Goal: Task Accomplishment & Management: Use online tool/utility

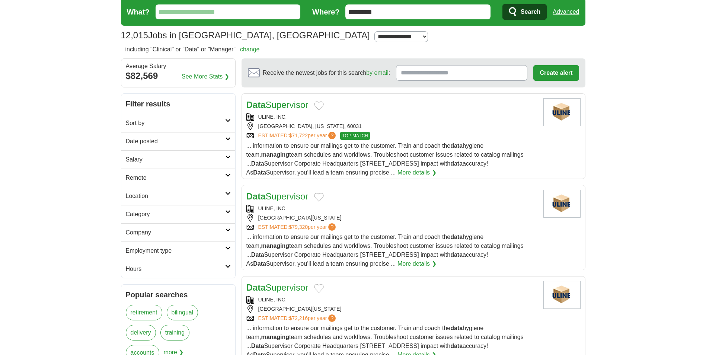
scroll to position [37, 0]
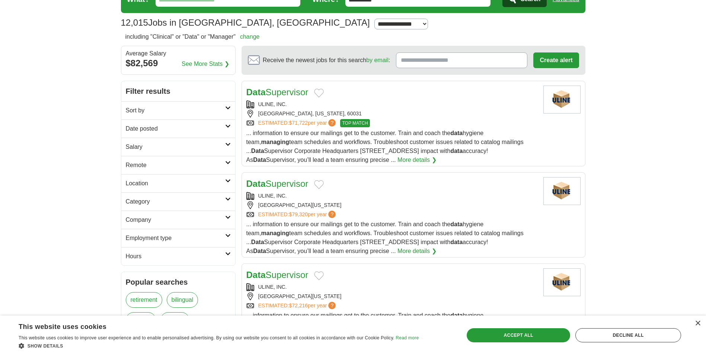
click at [225, 108] on h2 "Sort by" at bounding box center [175, 110] width 99 height 9
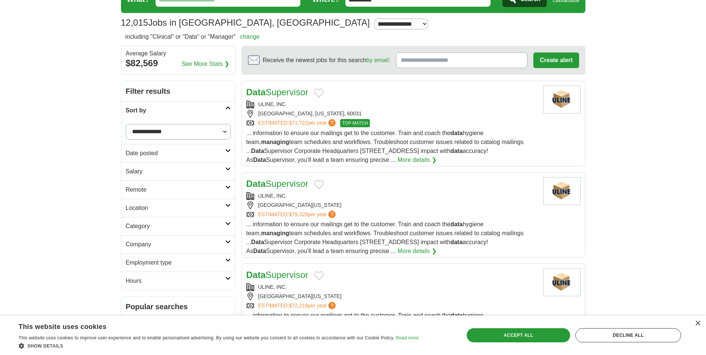
click at [225, 108] on h2 "Sort by" at bounding box center [175, 110] width 99 height 9
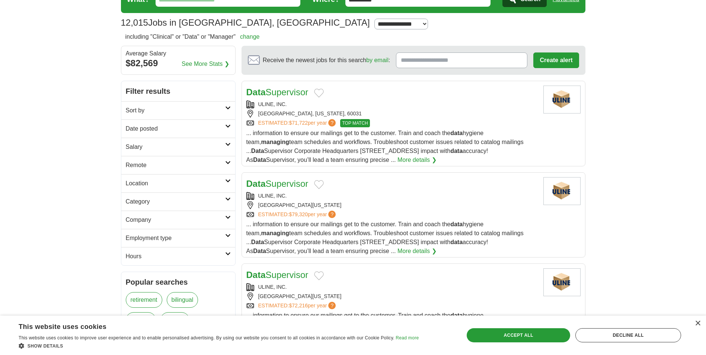
click at [142, 163] on h2 "Remote" at bounding box center [175, 165] width 99 height 9
click at [146, 218] on h2 "Category" at bounding box center [175, 219] width 99 height 9
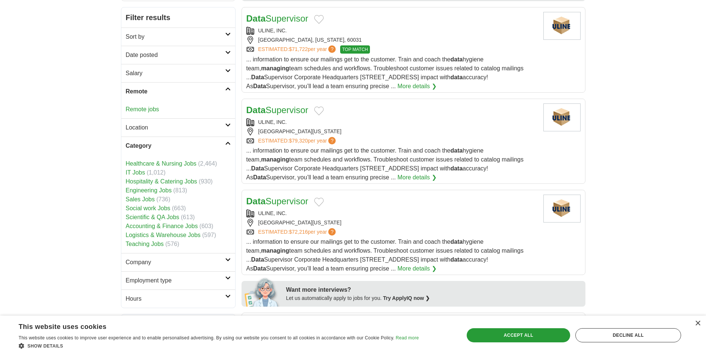
scroll to position [112, 0]
click at [139, 162] on link "Healthcare & Nursing Jobs" at bounding box center [161, 163] width 71 height 6
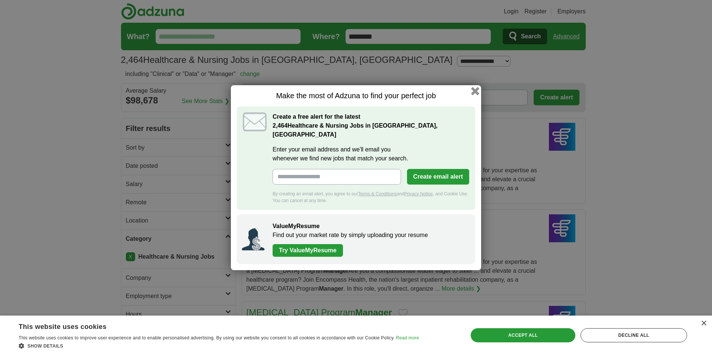
click at [475, 95] on button "button" at bounding box center [475, 91] width 8 height 8
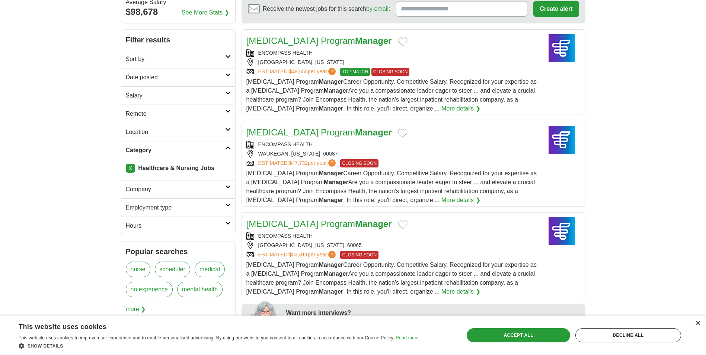
scroll to position [82, 0]
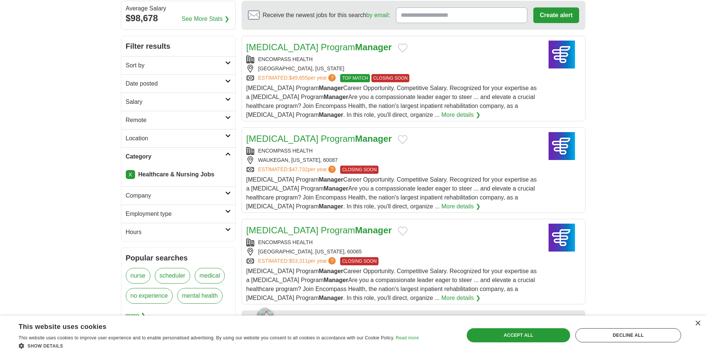
click at [129, 176] on link "X" at bounding box center [130, 174] width 9 height 9
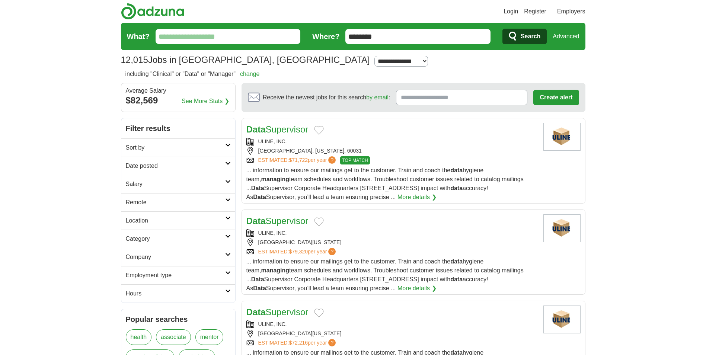
click at [148, 239] on h2 "Category" at bounding box center [175, 239] width 99 height 9
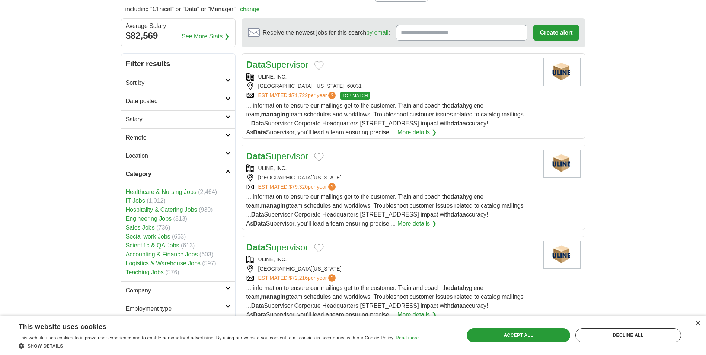
scroll to position [74, 0]
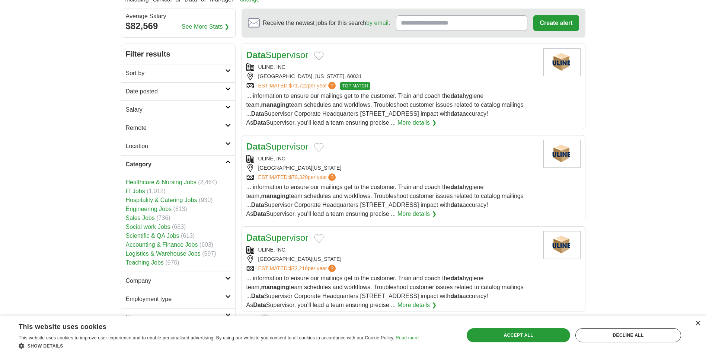
click at [144, 199] on link "Hospitality & Catering Jobs" at bounding box center [162, 200] width 72 height 6
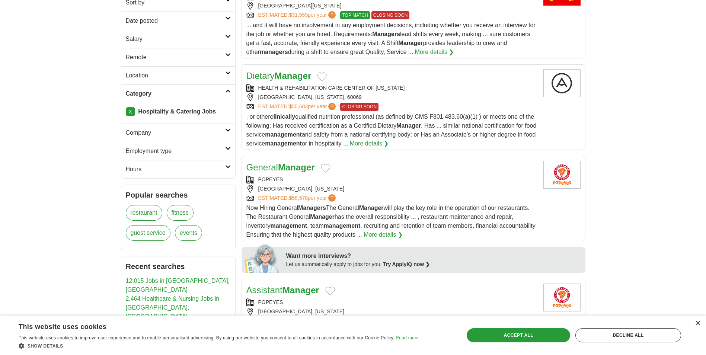
scroll to position [144, 0]
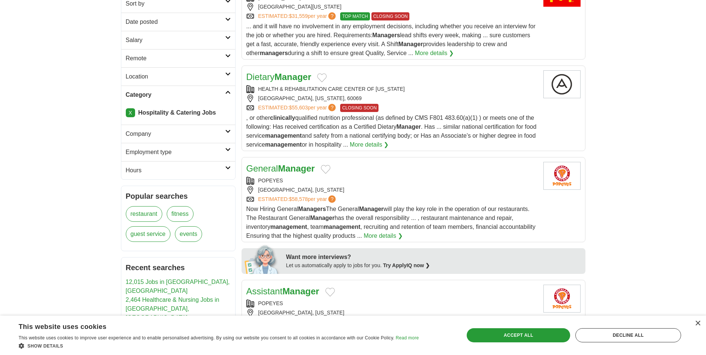
click at [131, 113] on link "X" at bounding box center [130, 112] width 9 height 9
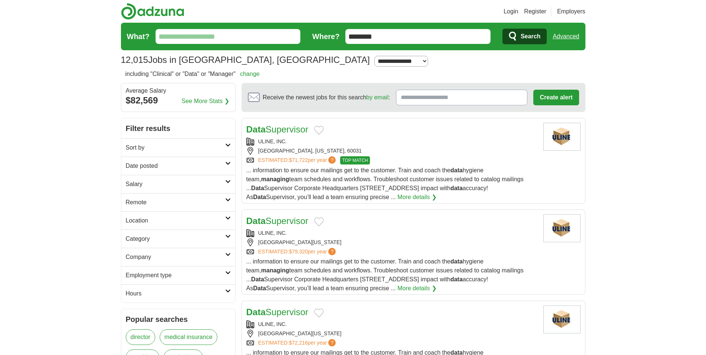
click at [150, 238] on h2 "Category" at bounding box center [175, 239] width 99 height 9
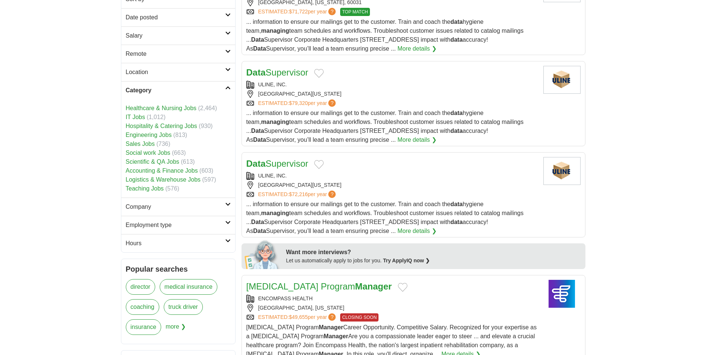
scroll to position [149, 0]
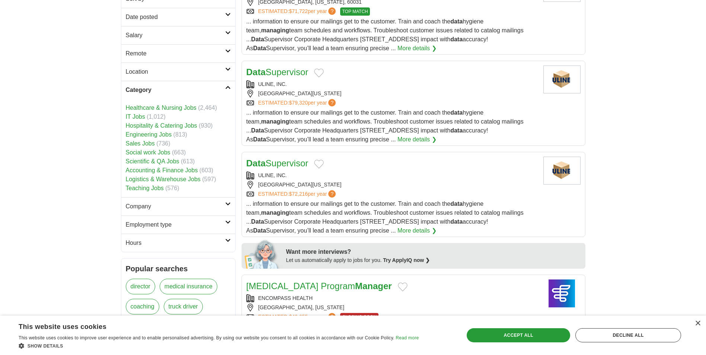
click at [138, 163] on link "Scientific & QA Jobs" at bounding box center [153, 161] width 54 height 6
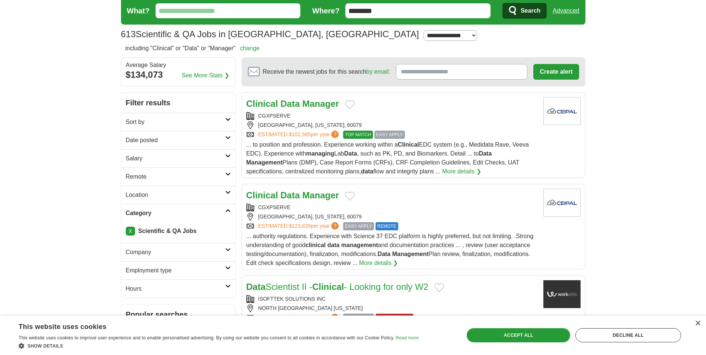
scroll to position [37, 0]
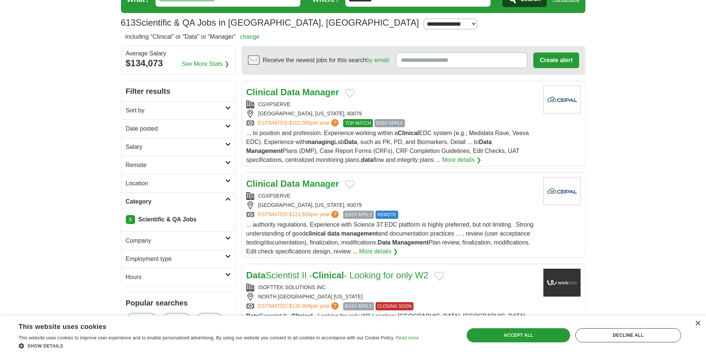
click at [295, 91] on strong "Data" at bounding box center [290, 92] width 19 height 10
click at [308, 182] on strong "Manager" at bounding box center [320, 184] width 37 height 10
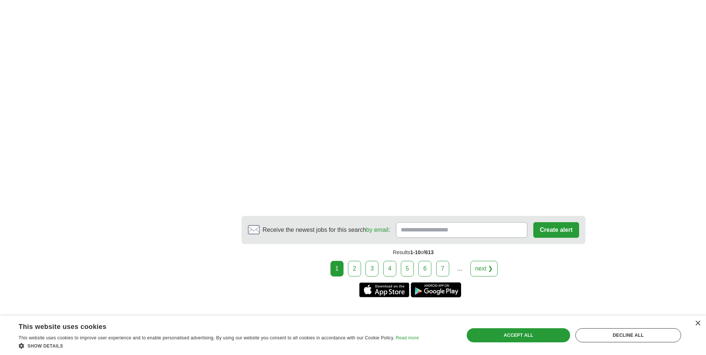
scroll to position [1341, 0]
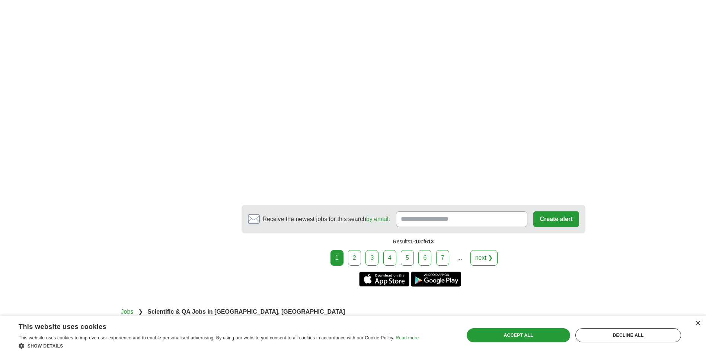
click at [353, 255] on link "2" at bounding box center [354, 258] width 13 height 16
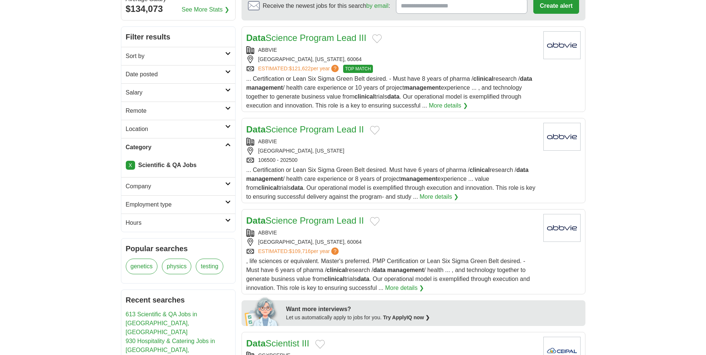
scroll to position [112, 0]
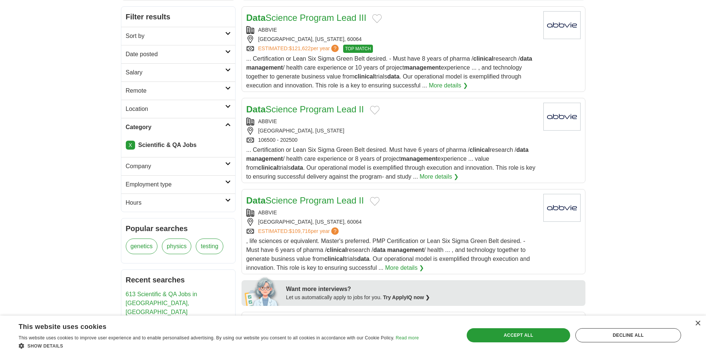
click at [270, 111] on link "Data Science Program Lead II" at bounding box center [306, 109] width 118 height 10
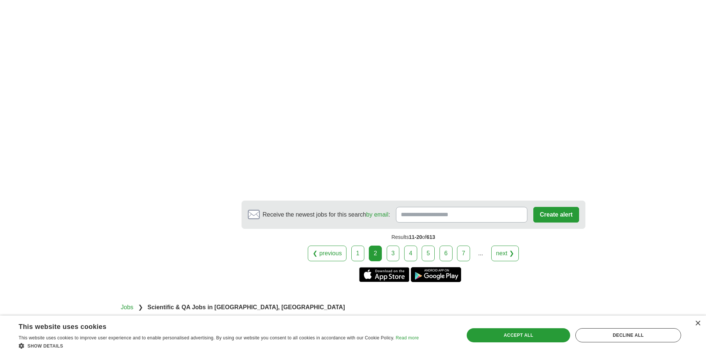
scroll to position [1154, 0]
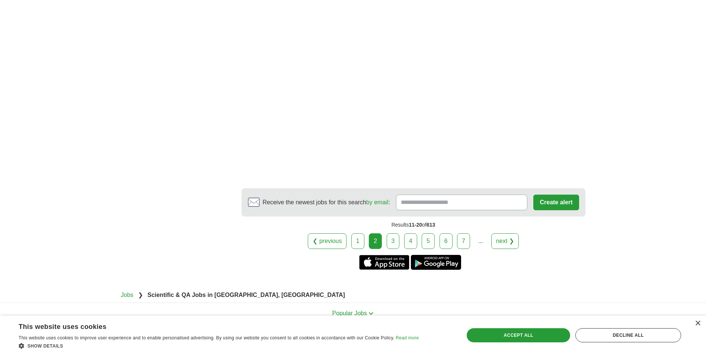
click at [395, 249] on link "3" at bounding box center [393, 241] width 13 height 16
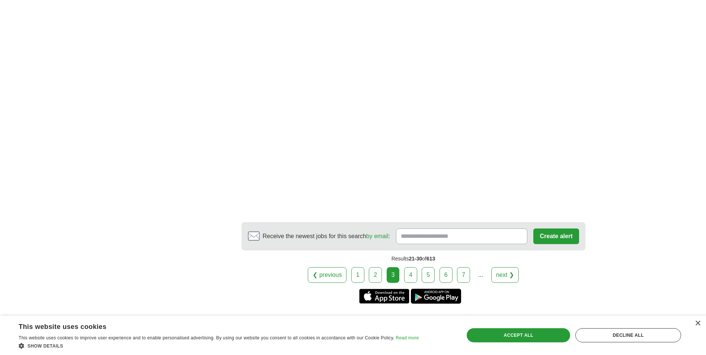
scroll to position [1324, 0]
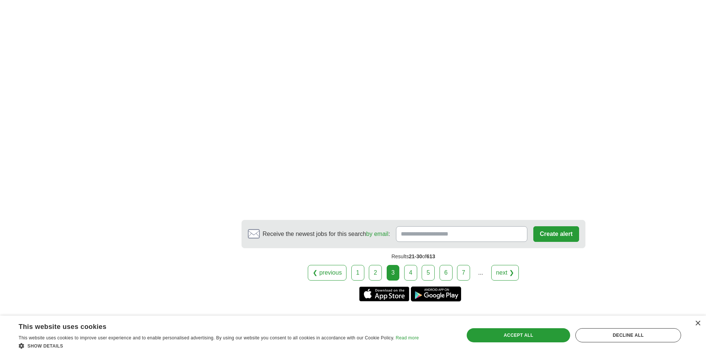
click at [413, 275] on link "4" at bounding box center [410, 273] width 13 height 16
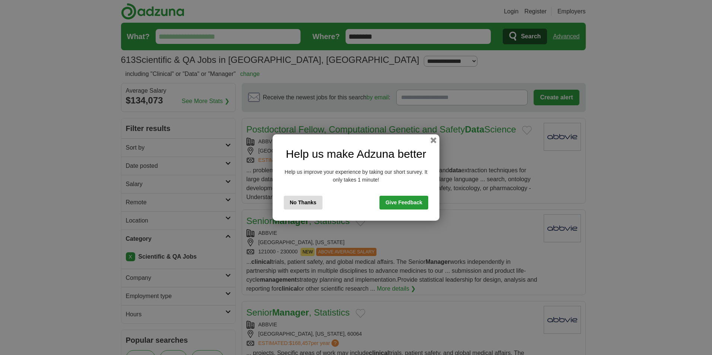
click at [296, 201] on button "No Thanks" at bounding box center [303, 203] width 39 height 14
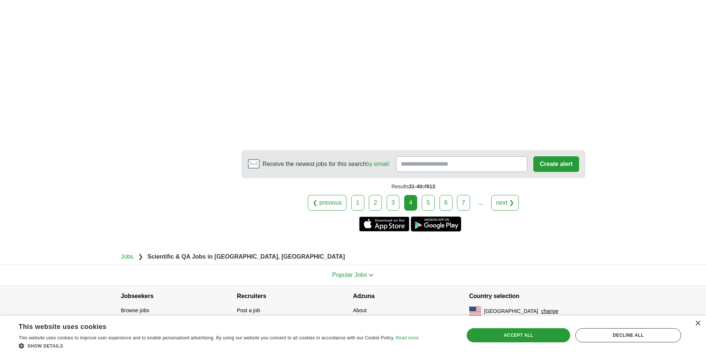
scroll to position [1415, 0]
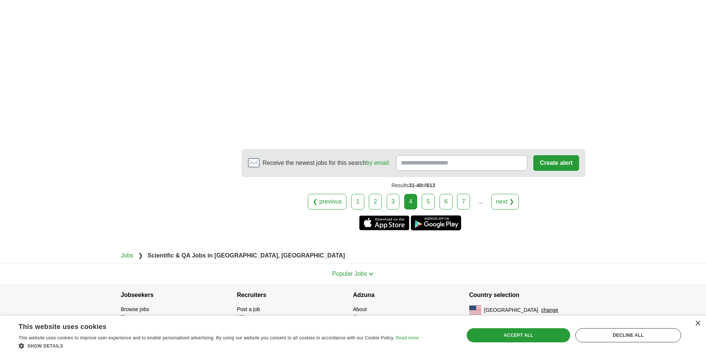
click at [427, 200] on link "5" at bounding box center [428, 202] width 13 height 16
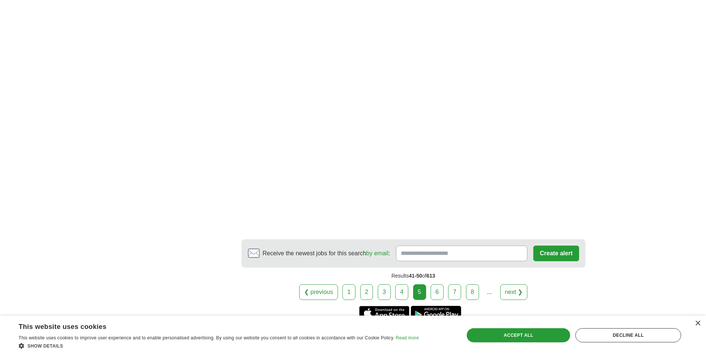
scroll to position [1378, 0]
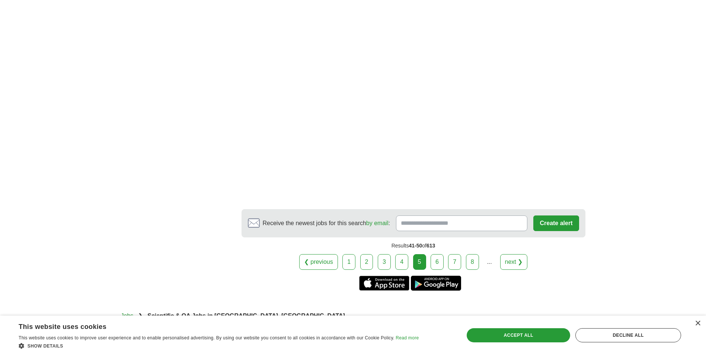
click at [438, 254] on link "6" at bounding box center [437, 262] width 13 height 16
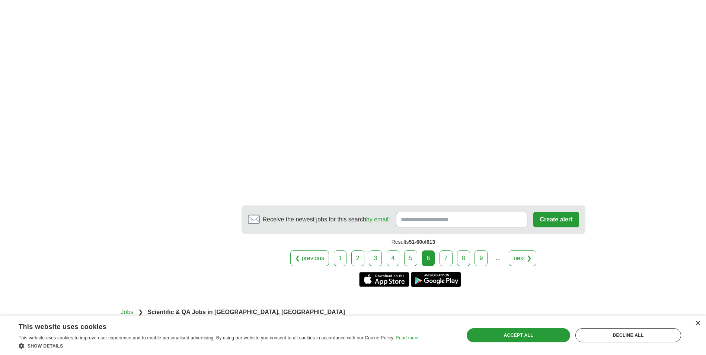
scroll to position [1378, 0]
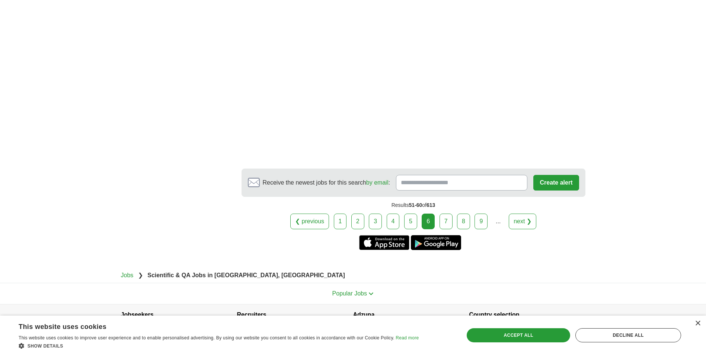
click at [451, 214] on link "7" at bounding box center [446, 222] width 13 height 16
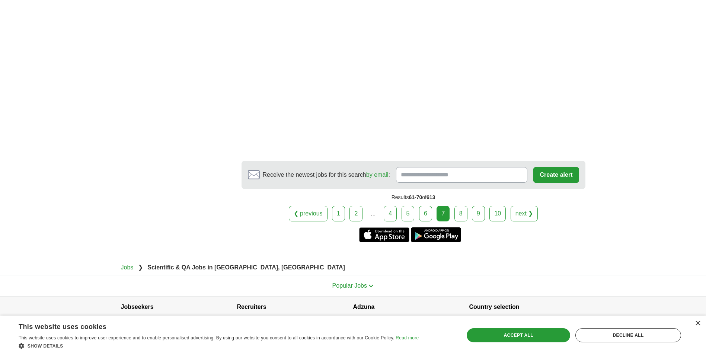
scroll to position [1490, 0]
click at [467, 211] on link "8" at bounding box center [461, 214] width 13 height 16
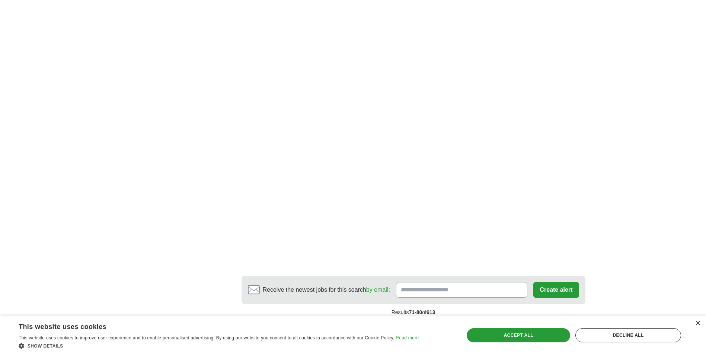
scroll to position [1303, 0]
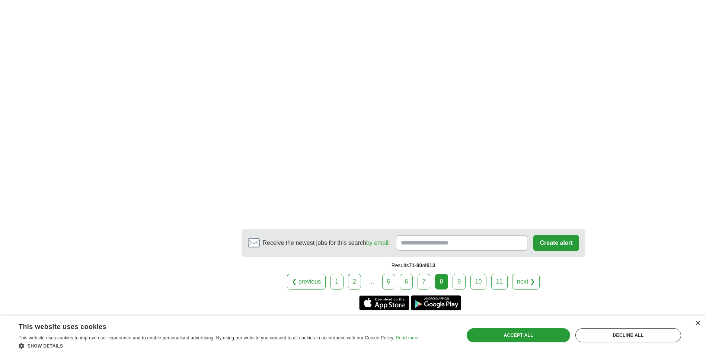
click at [463, 274] on link "9" at bounding box center [459, 282] width 13 height 16
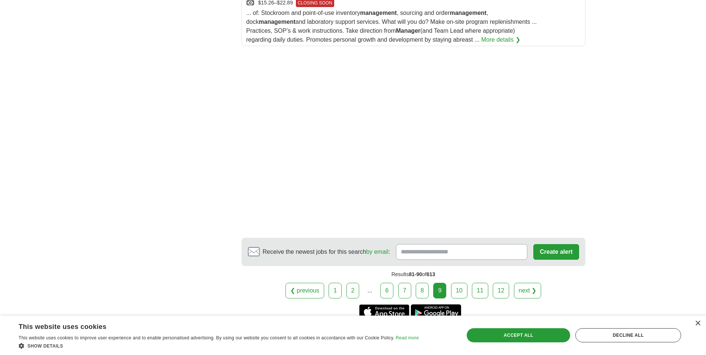
scroll to position [1117, 0]
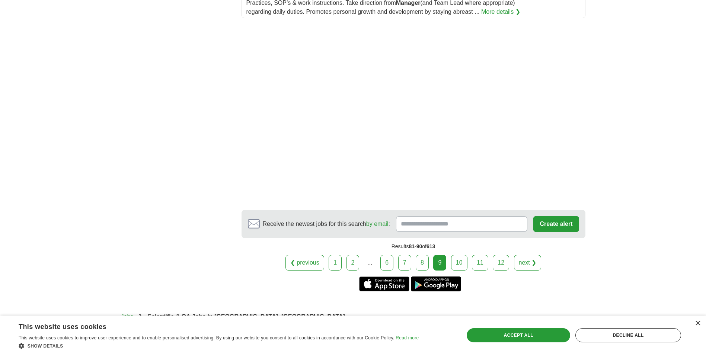
click at [461, 263] on link "10" at bounding box center [459, 263] width 16 height 16
